Goal: Task Accomplishment & Management: Manage account settings

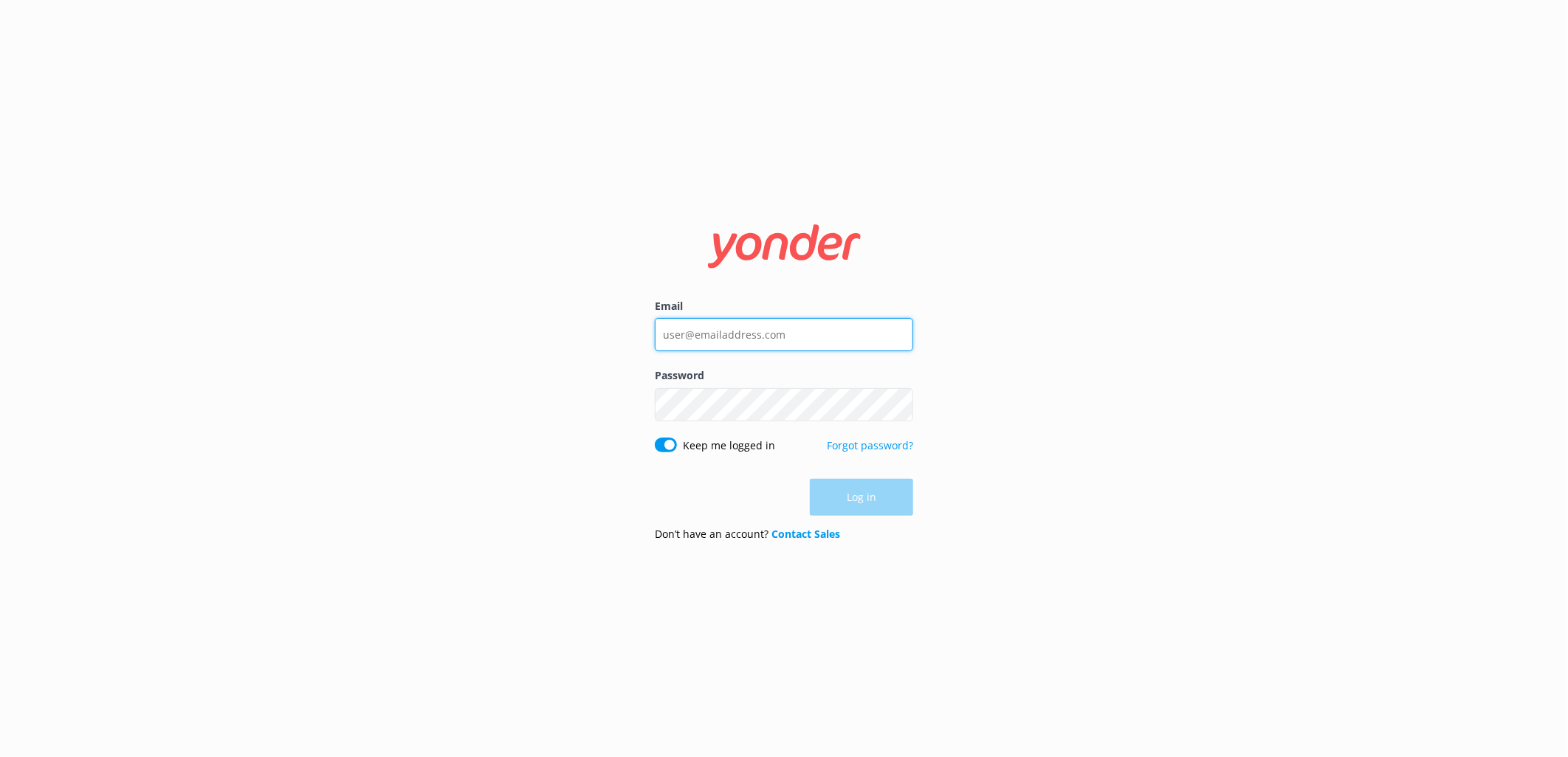
type input "[EMAIL_ADDRESS][DOMAIN_NAME]"
click at [873, 509] on div "Log in" at bounding box center [784, 497] width 259 height 37
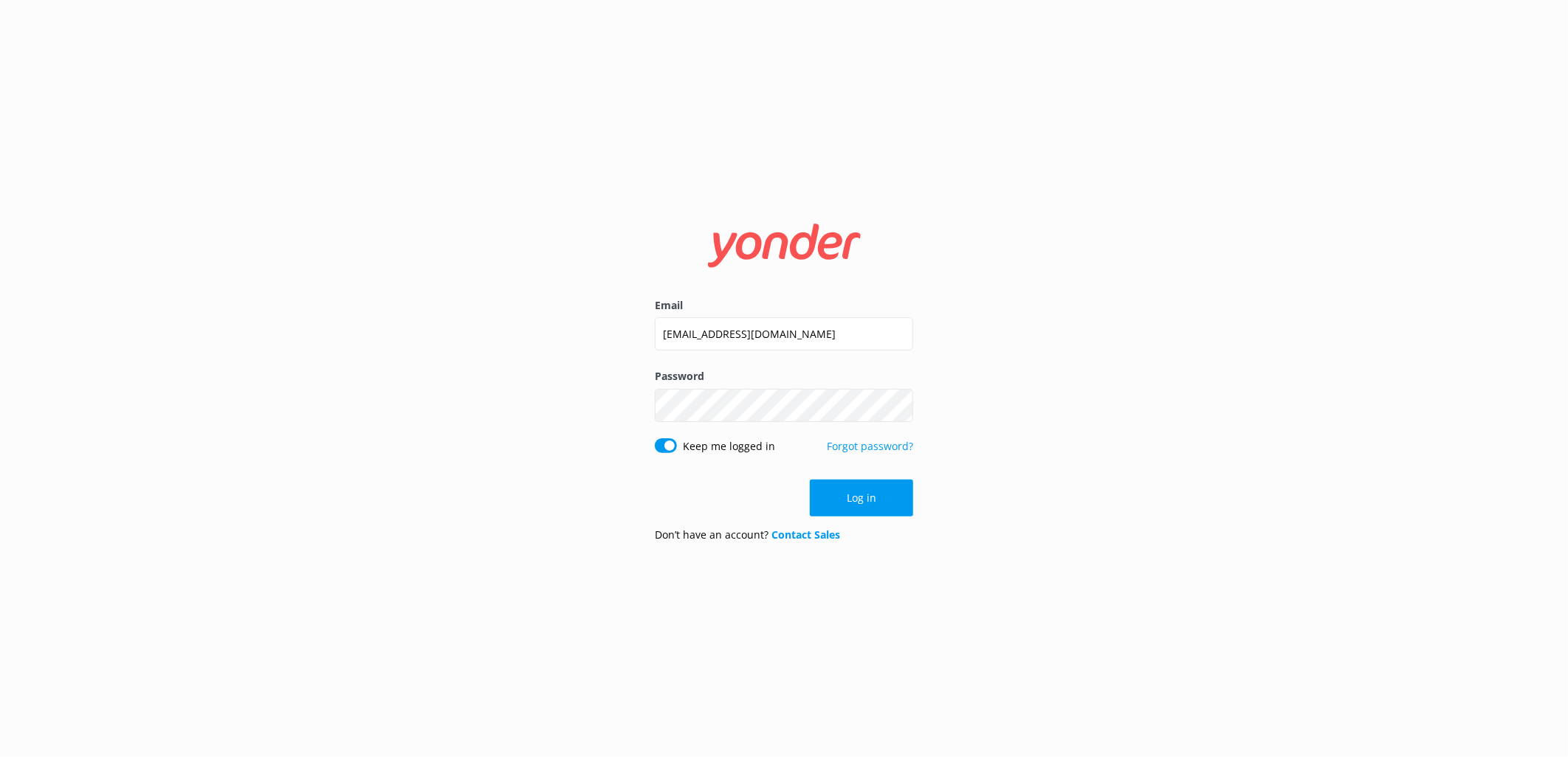
click at [865, 501] on button "Log in" at bounding box center [861, 498] width 103 height 37
